Goal: Task Accomplishment & Management: Use online tool/utility

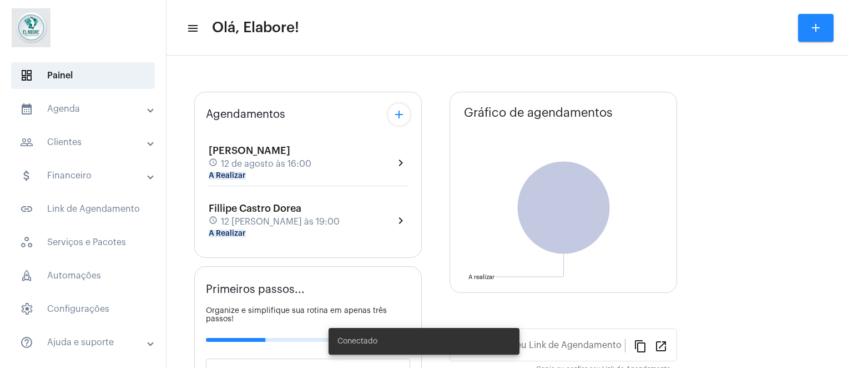
type input "[URL][DOMAIN_NAME]"
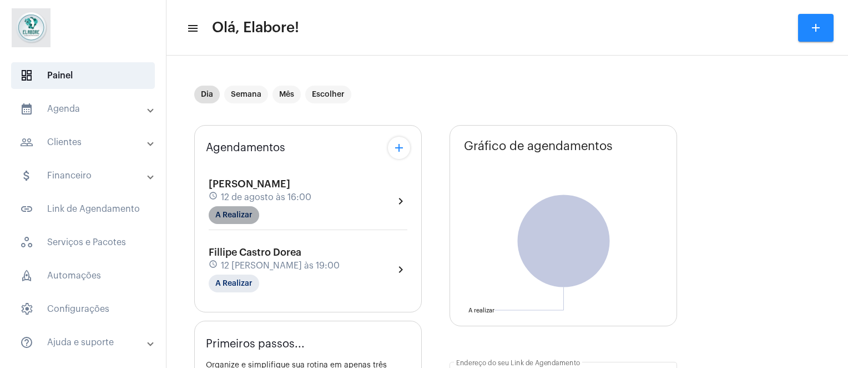
click at [243, 210] on mat-chip "A Realizar" at bounding box center [234, 215] width 51 height 18
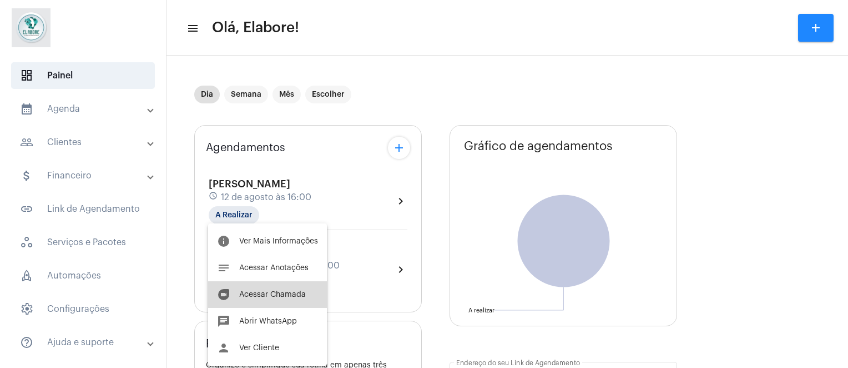
click at [275, 303] on button "duo [PERSON_NAME]" at bounding box center [267, 294] width 119 height 27
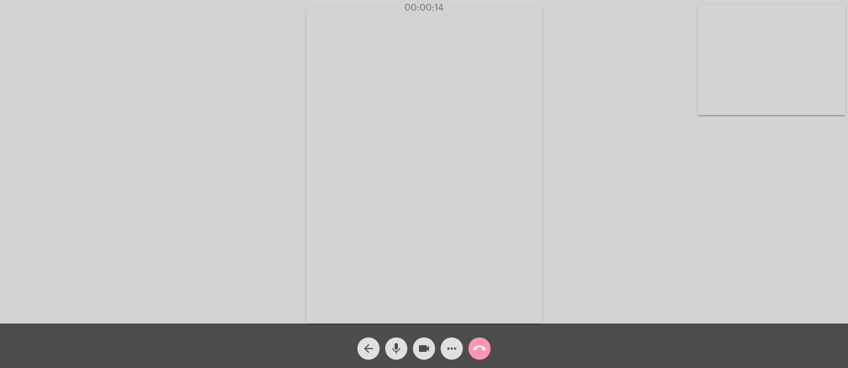
click at [583, 295] on div "Acessando Câmera e Microfone..." at bounding box center [424, 164] width 846 height 323
click at [480, 350] on mat-icon "call_end" at bounding box center [479, 348] width 13 height 13
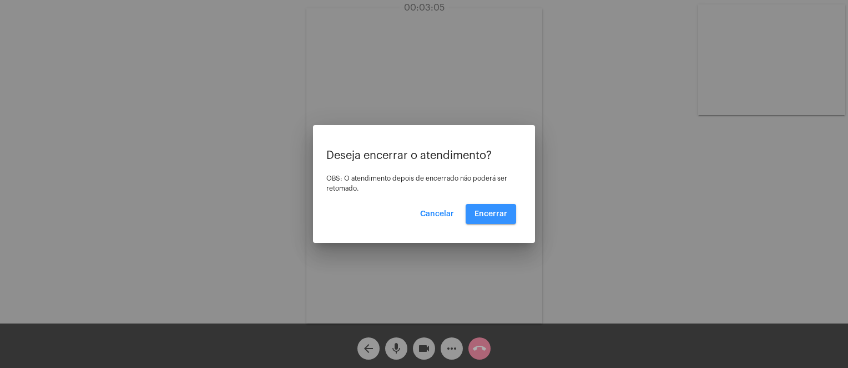
click at [490, 215] on span "Encerrar" at bounding box center [491, 214] width 33 height 8
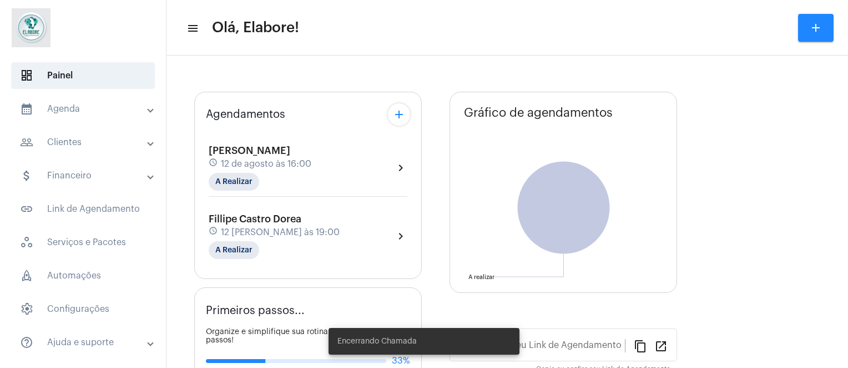
type input "[URL][DOMAIN_NAME]"
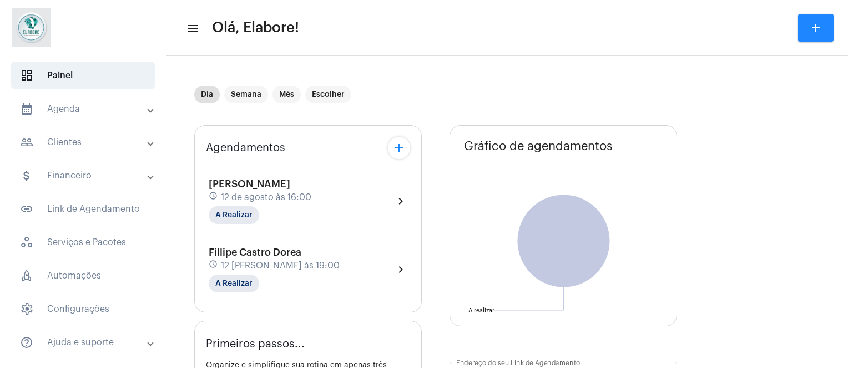
click at [299, 194] on span "12 de agosto às 16:00" at bounding box center [266, 197] width 91 height 10
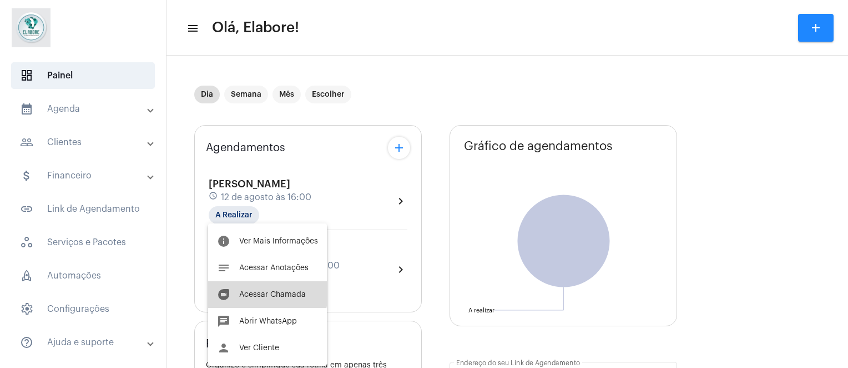
click at [262, 289] on button "duo [PERSON_NAME]" at bounding box center [267, 294] width 119 height 27
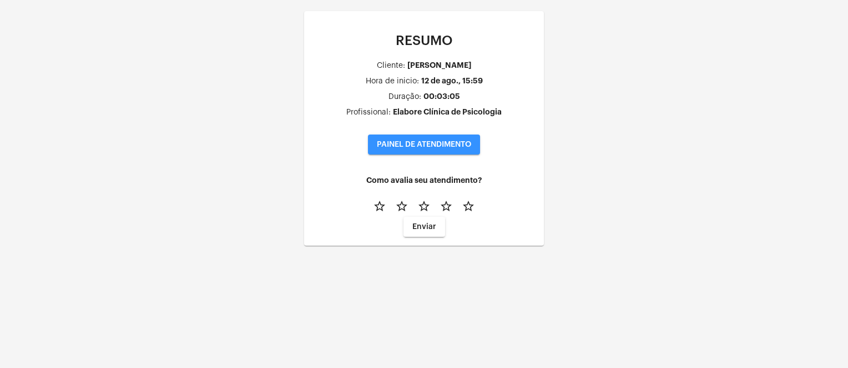
click at [449, 142] on span "PAINEL DE ATENDIMENTO" at bounding box center [424, 144] width 94 height 8
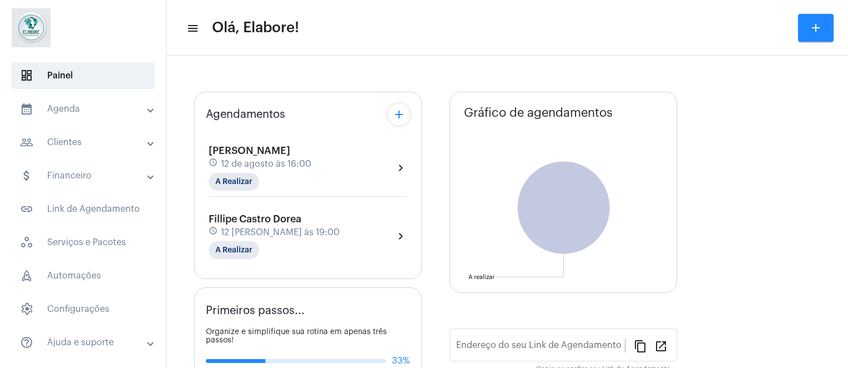
type input "[URL][DOMAIN_NAME]"
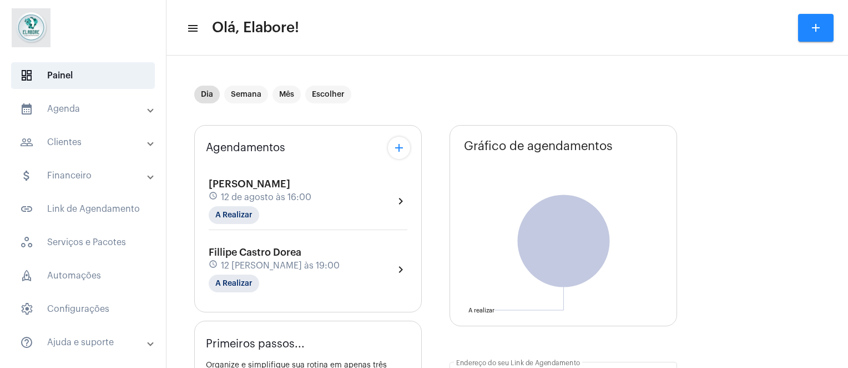
click at [307, 198] on span "12 de agosto às 16:00" at bounding box center [266, 197] width 91 height 10
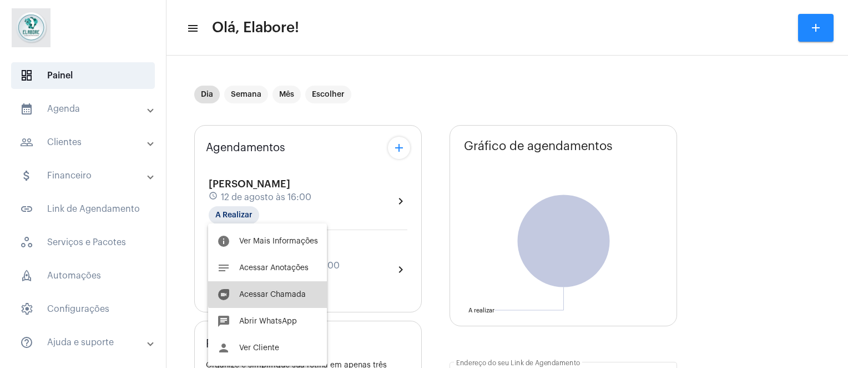
click at [280, 282] on button "duo [PERSON_NAME]" at bounding box center [267, 294] width 119 height 27
